Goal: Task Accomplishment & Management: Use online tool/utility

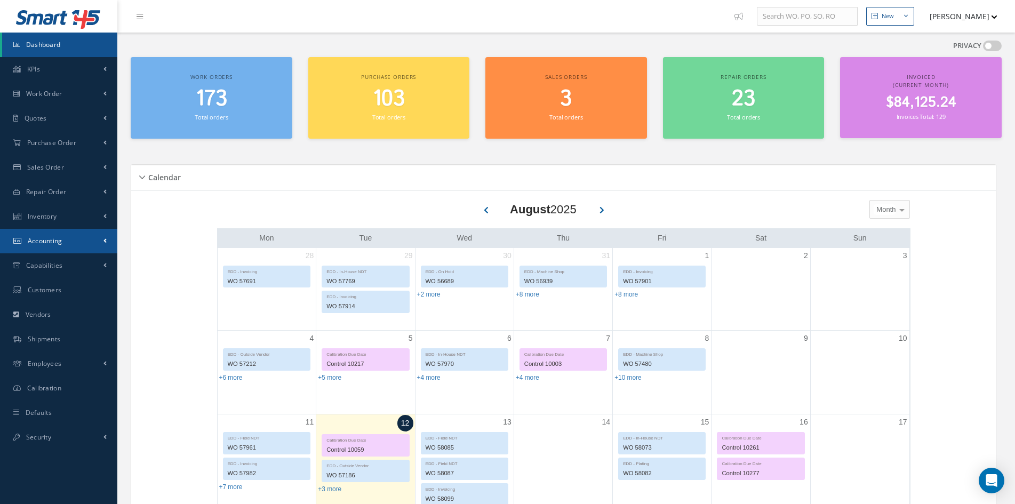
click at [55, 244] on span "Accounting" at bounding box center [45, 240] width 35 height 9
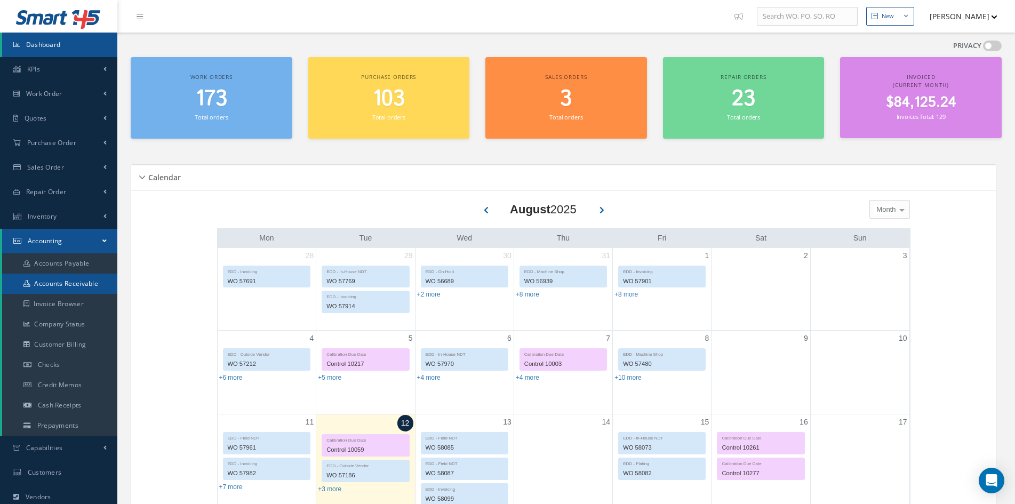
click at [55, 285] on link "Accounts Receivable" at bounding box center [59, 284] width 115 height 20
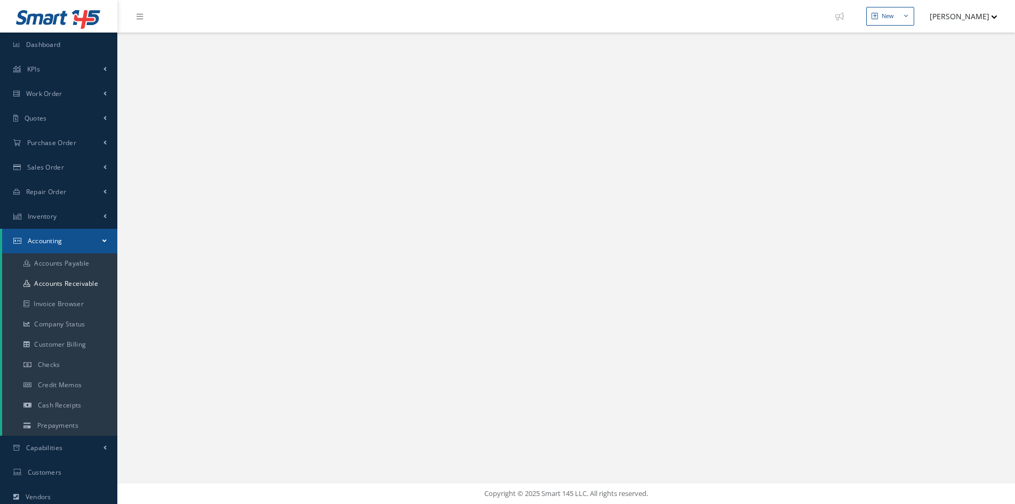
select select "25"
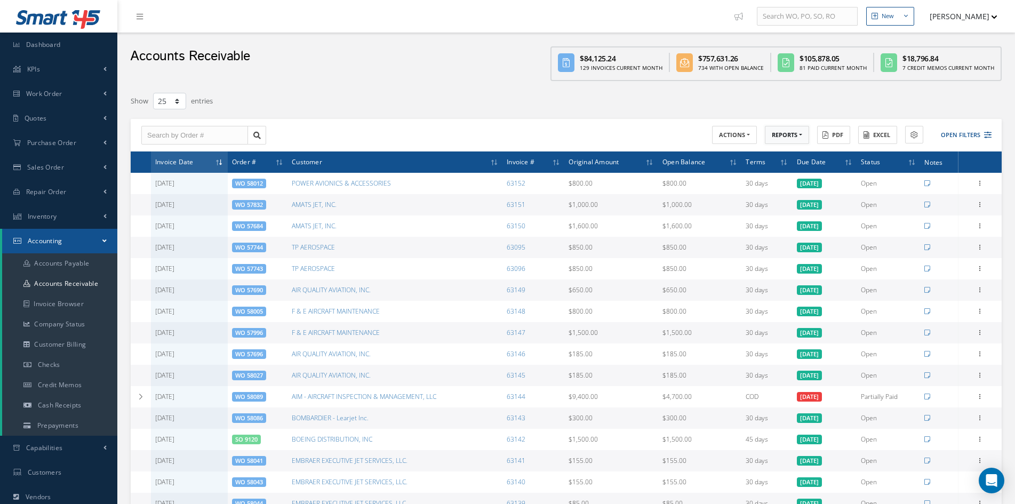
click at [793, 139] on button "REPORTS" at bounding box center [787, 135] width 44 height 19
click at [775, 153] on link "A/R Aging" at bounding box center [807, 153] width 85 height 14
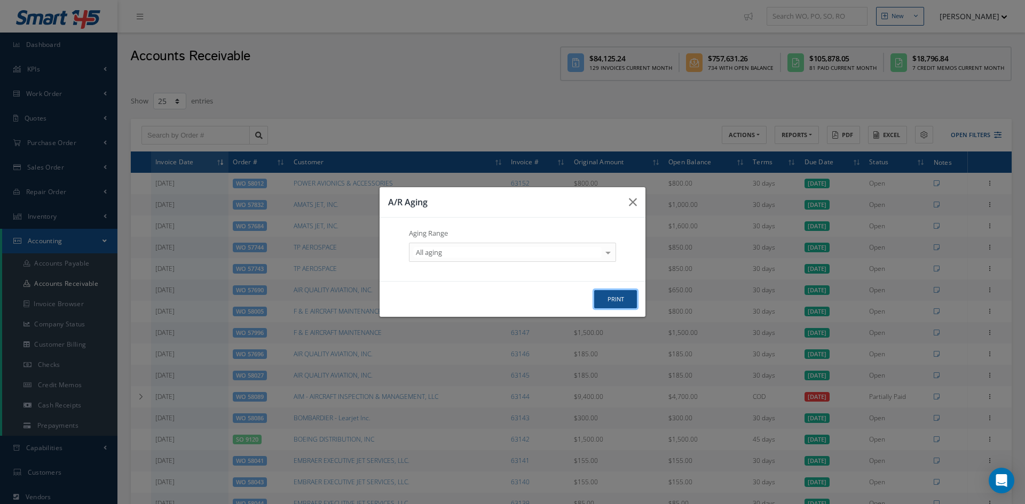
click at [0, 0] on button "print" at bounding box center [0, 0] width 0 height 0
